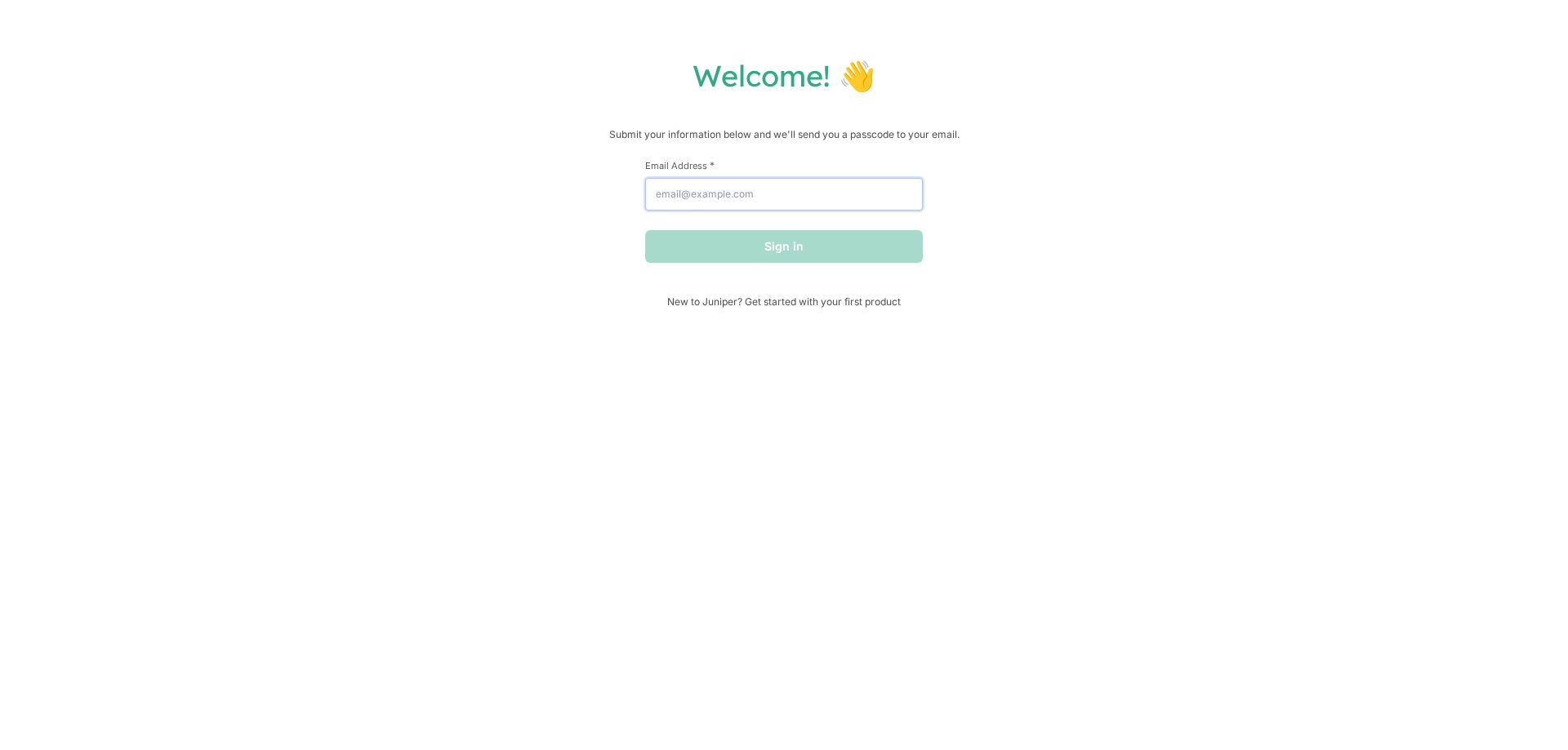
click at [745, 193] on input "Email Address *" at bounding box center [784, 193] width 277 height 33
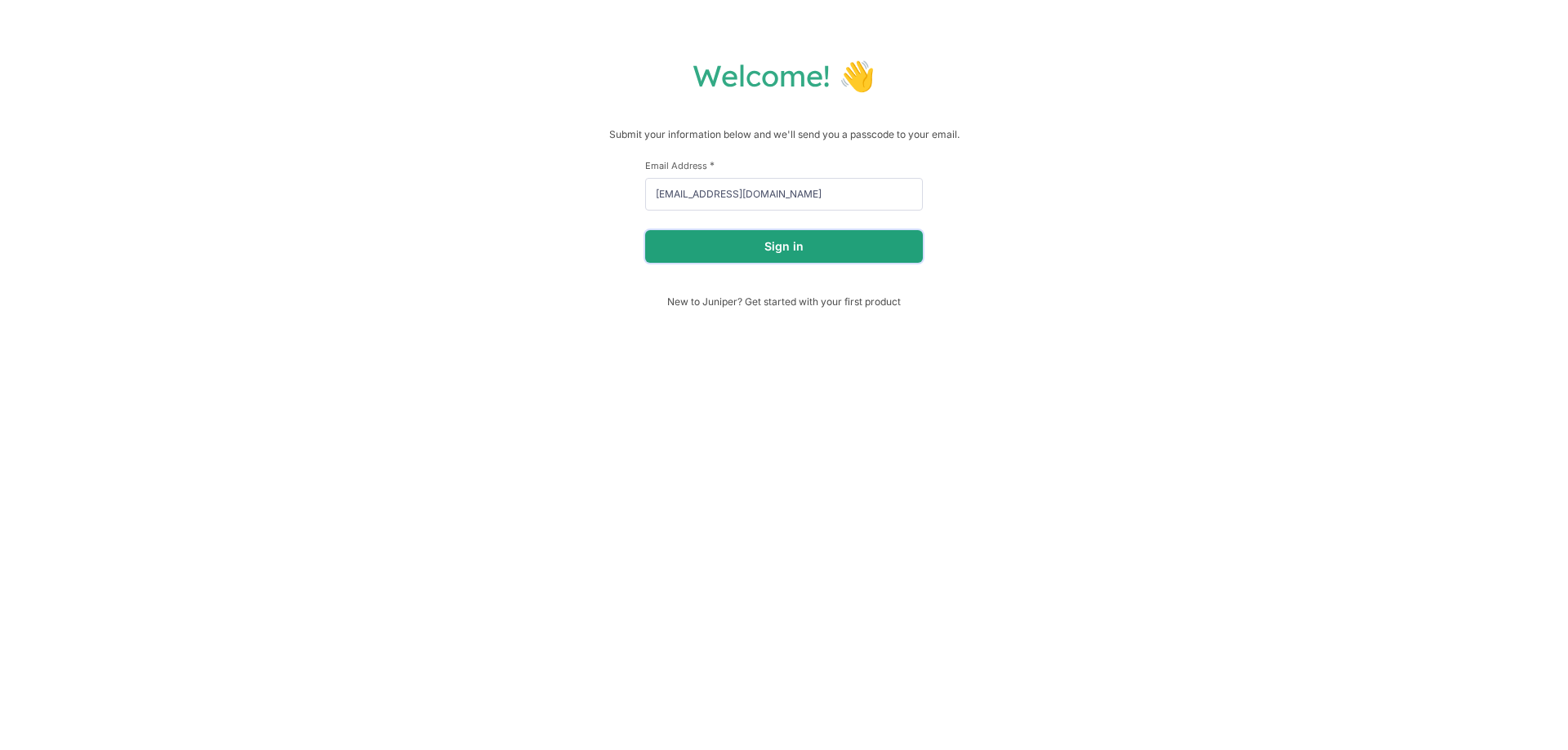
click at [765, 248] on button "Sign in" at bounding box center [784, 246] width 277 height 33
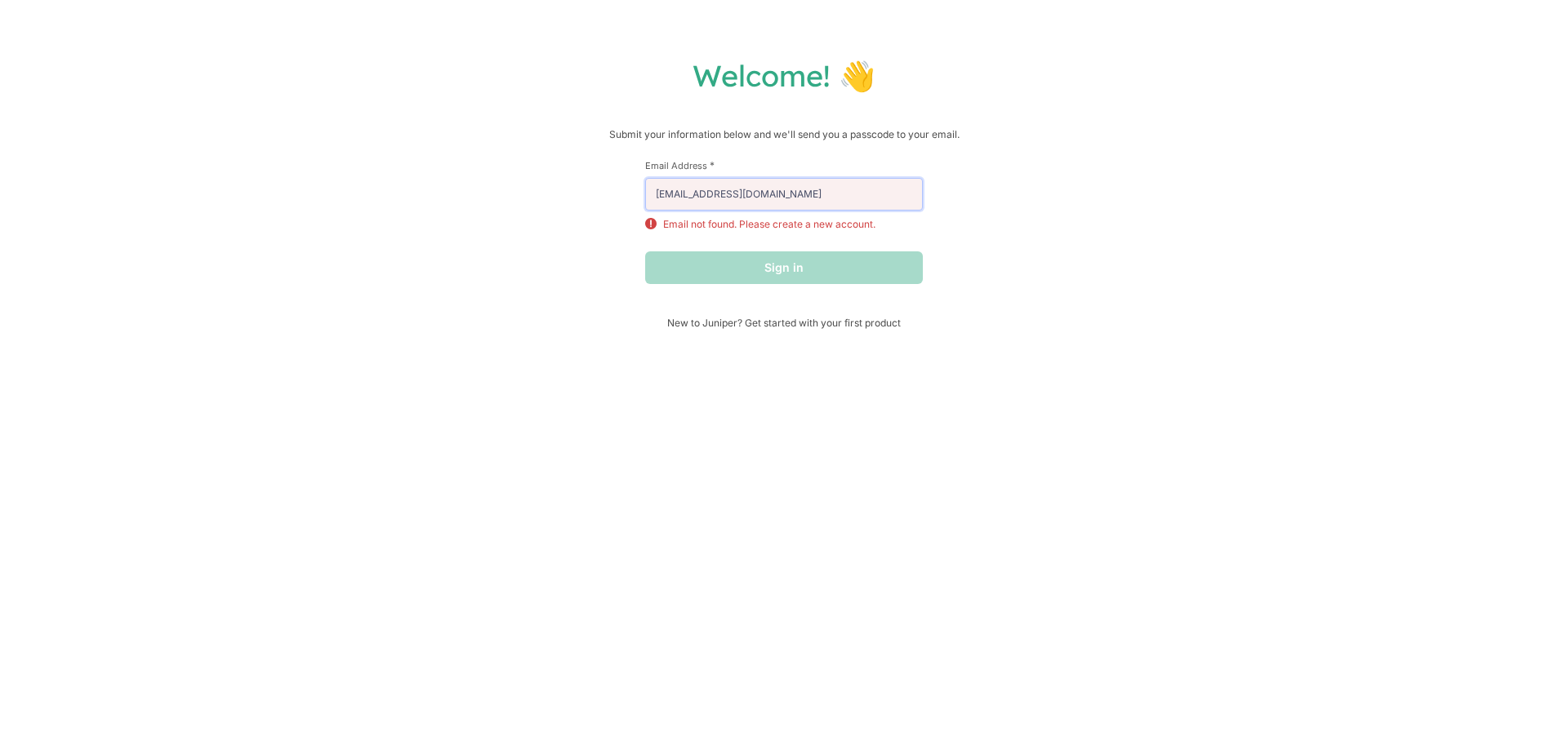
click at [835, 187] on input "[EMAIL_ADDRESS][DOMAIN_NAME]" at bounding box center [784, 193] width 277 height 33
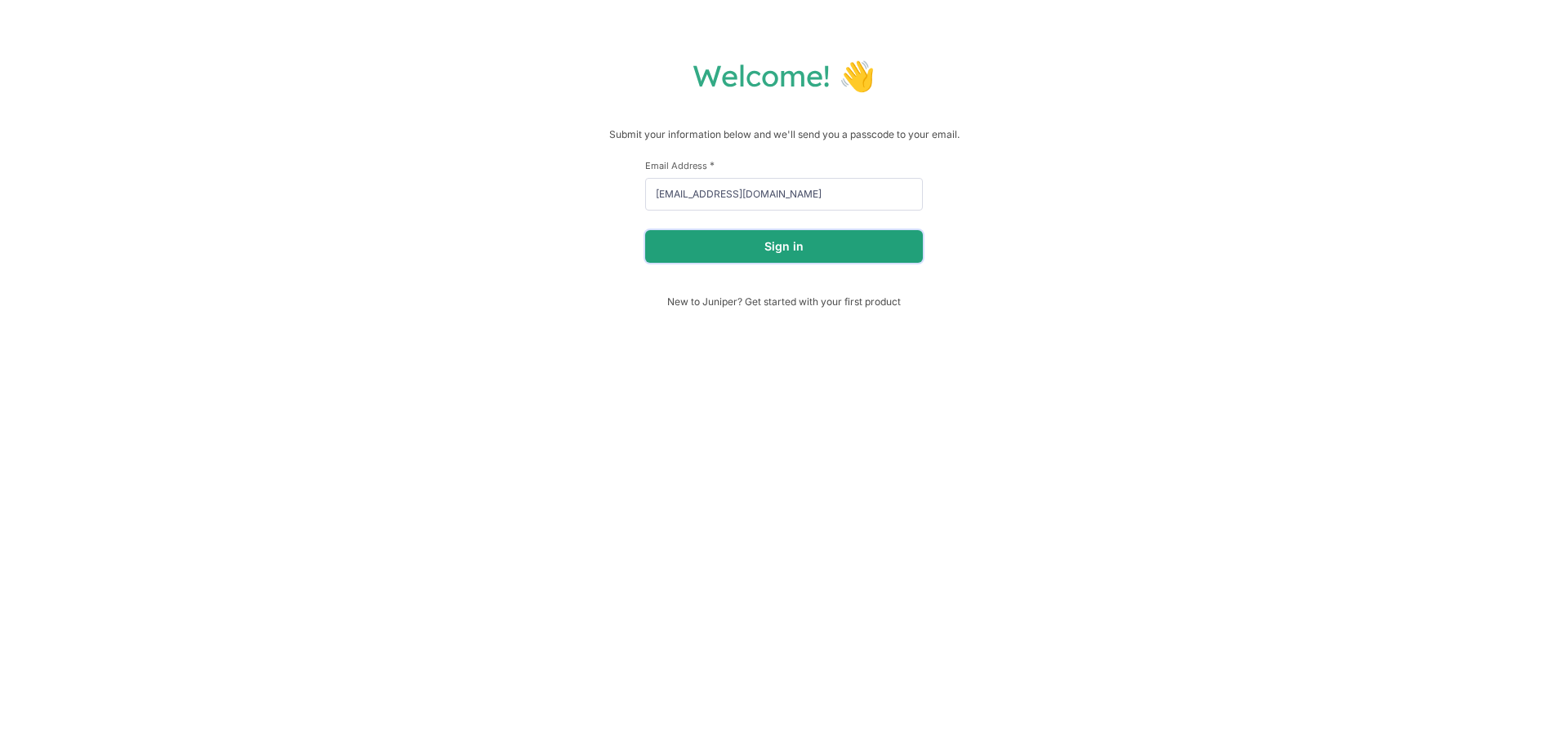
click at [852, 247] on button "Sign in" at bounding box center [784, 246] width 277 height 33
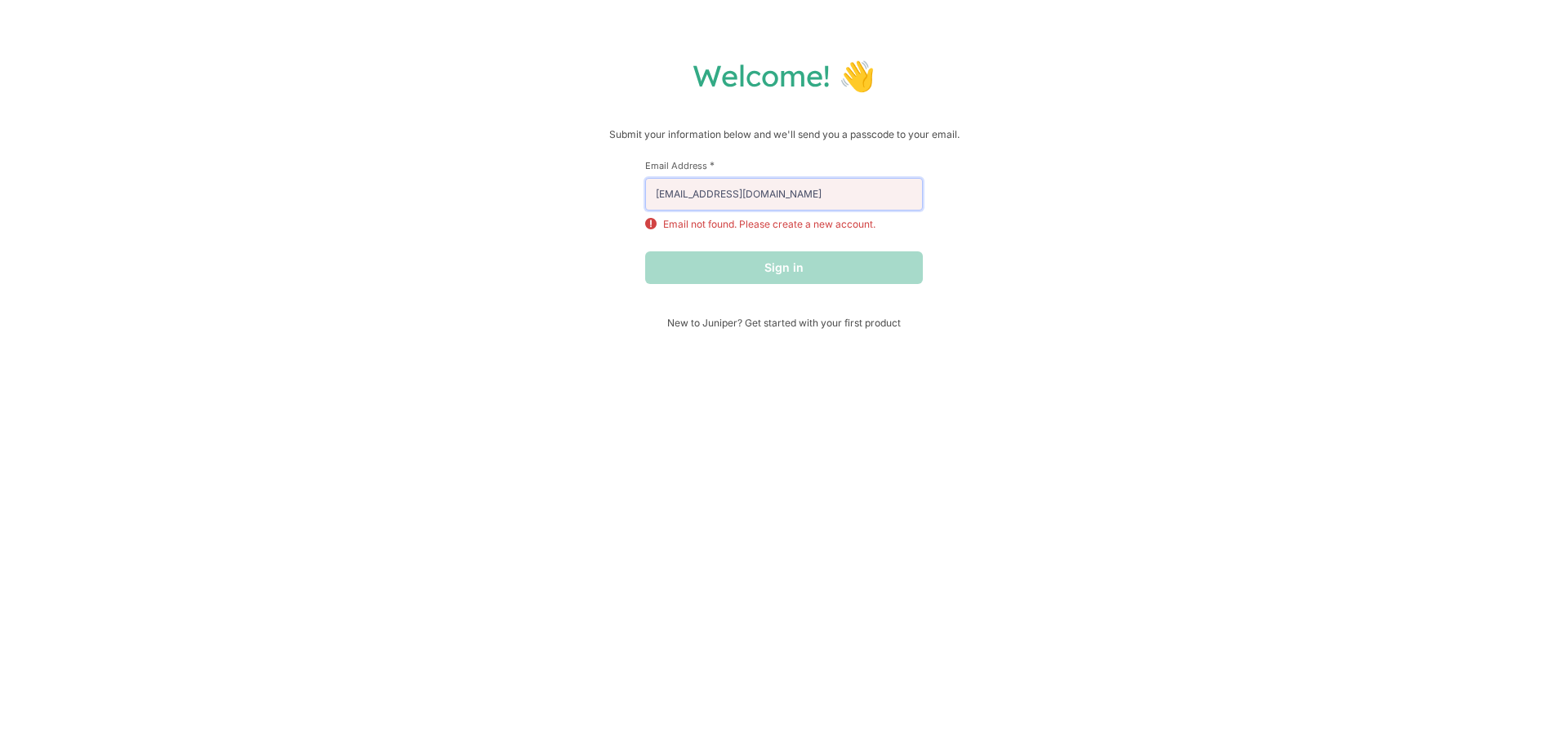
click at [850, 199] on input "[EMAIL_ADDRESS][DOMAIN_NAME]" at bounding box center [784, 193] width 277 height 33
type input "[EMAIL_ADDRESS][DOMAIN_NAME]"
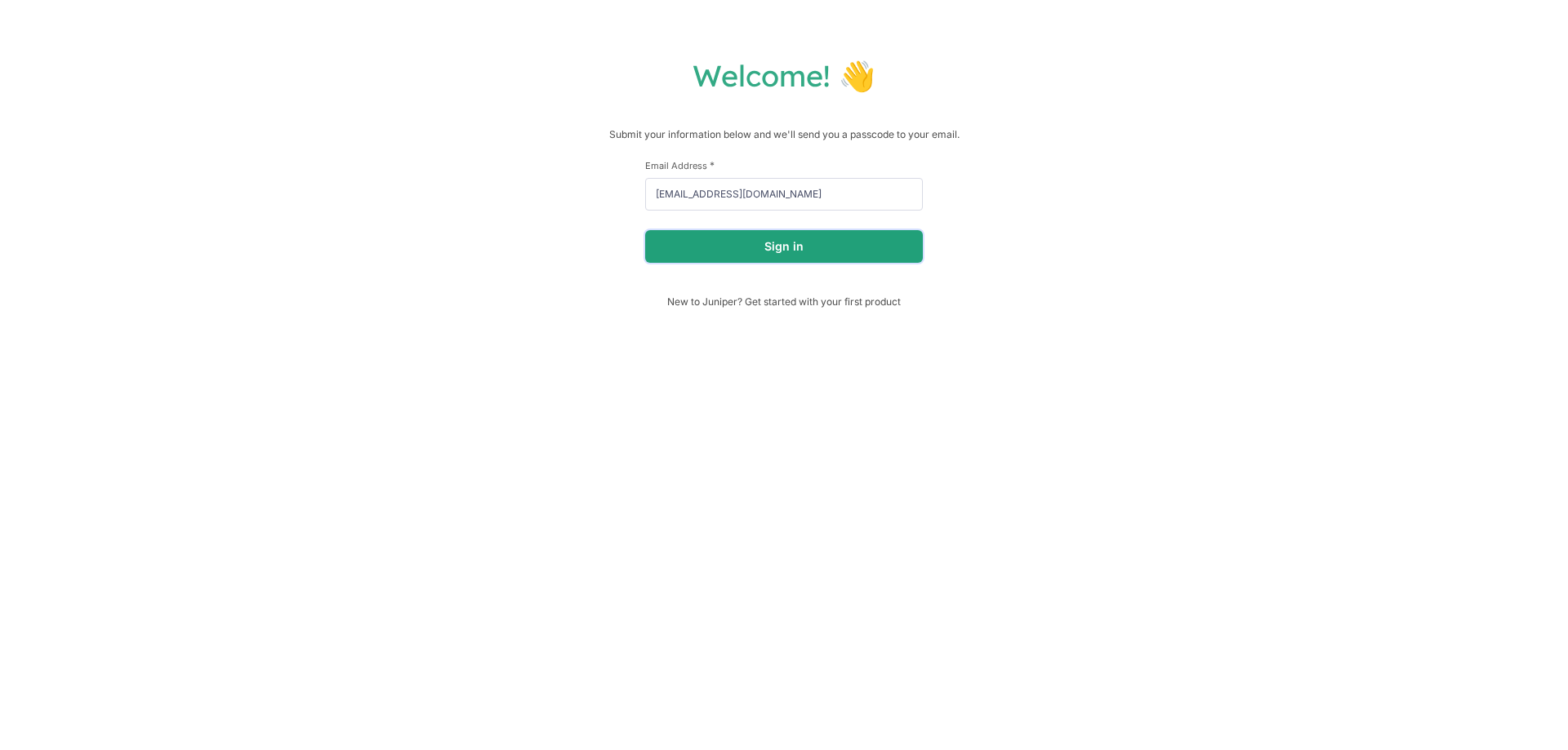
click at [824, 253] on button "Sign in" at bounding box center [784, 246] width 277 height 33
